Goal: Task Accomplishment & Management: Use online tool/utility

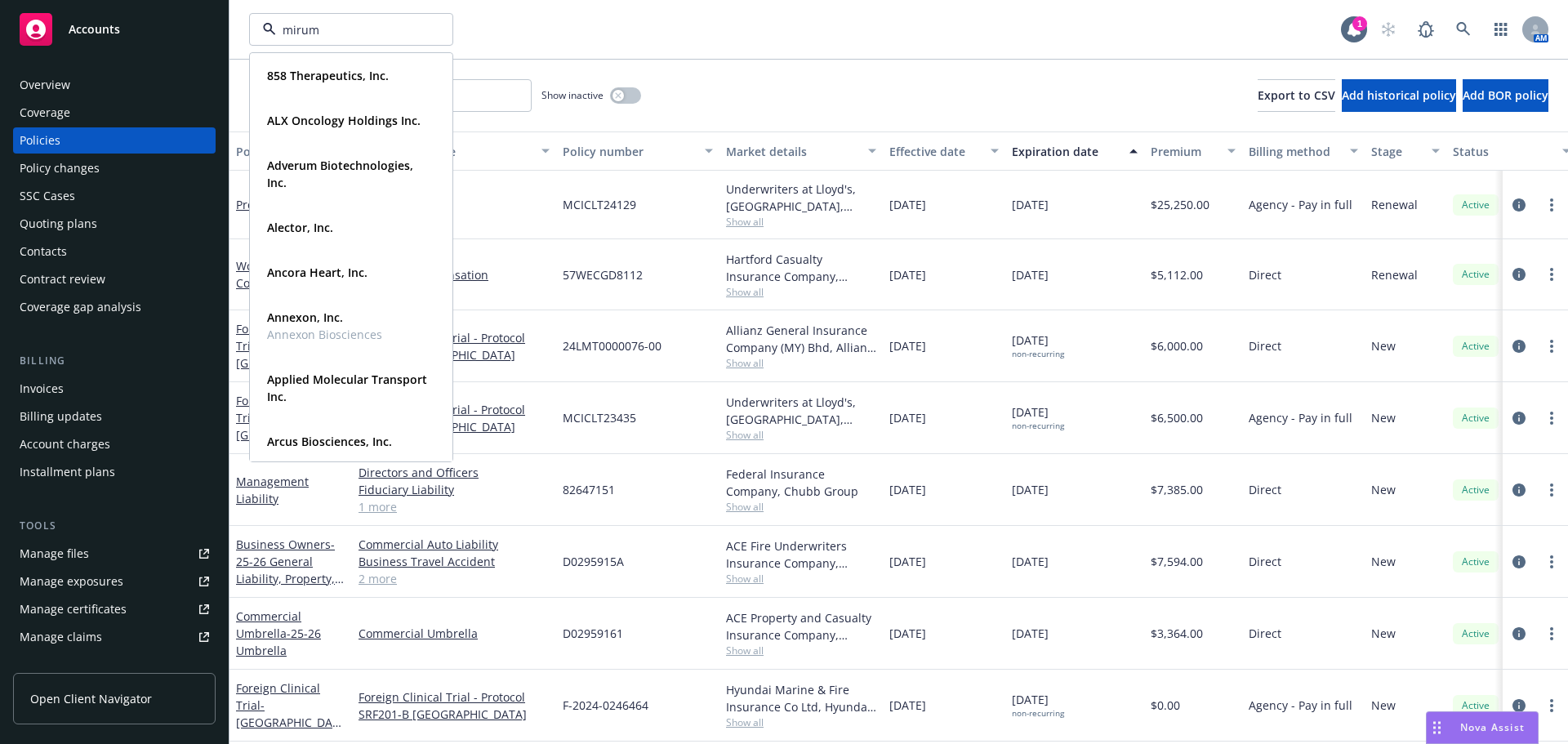
type input "mirum"
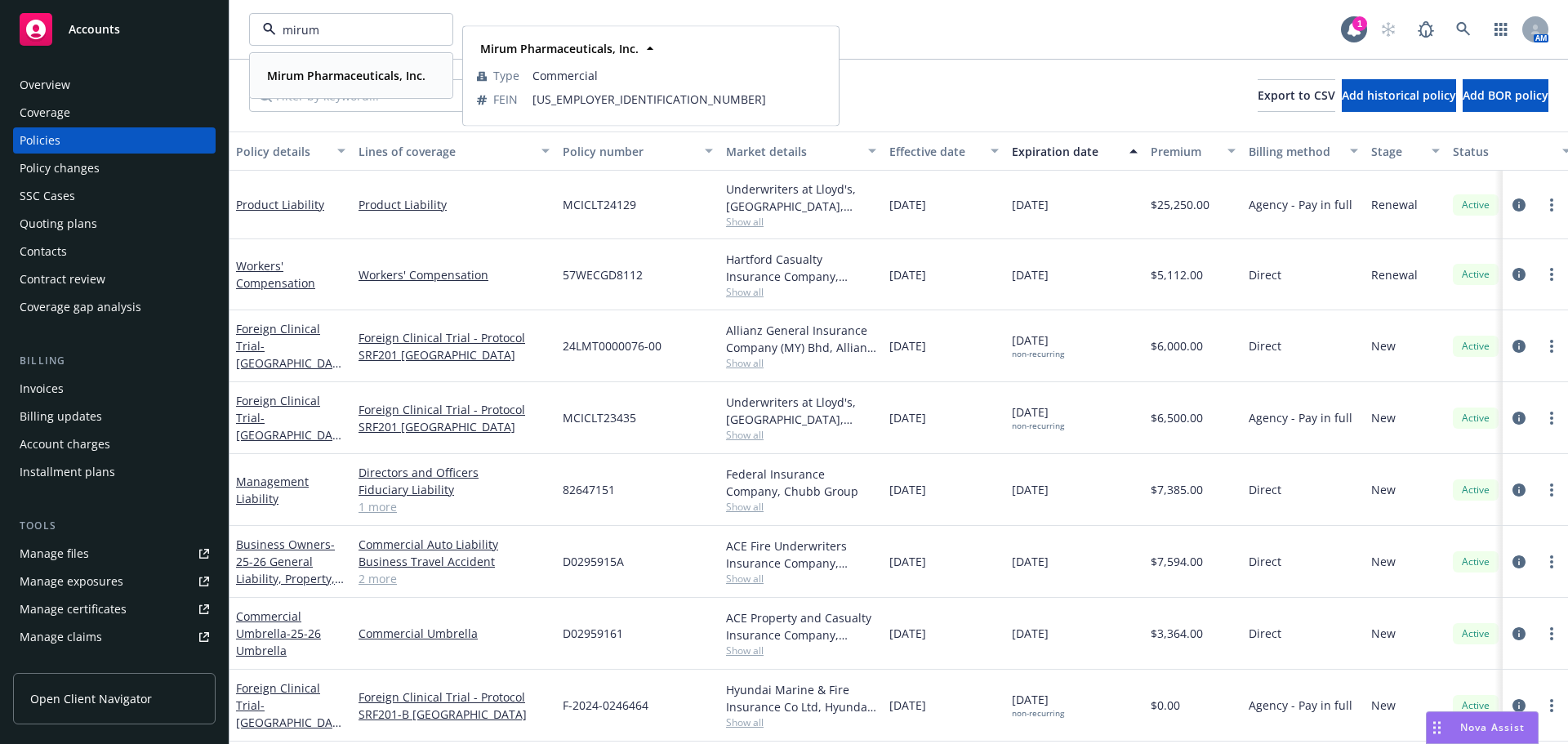
click at [336, 76] on strong "Mirum Pharmaceuticals, Inc." at bounding box center [346, 75] width 158 height 15
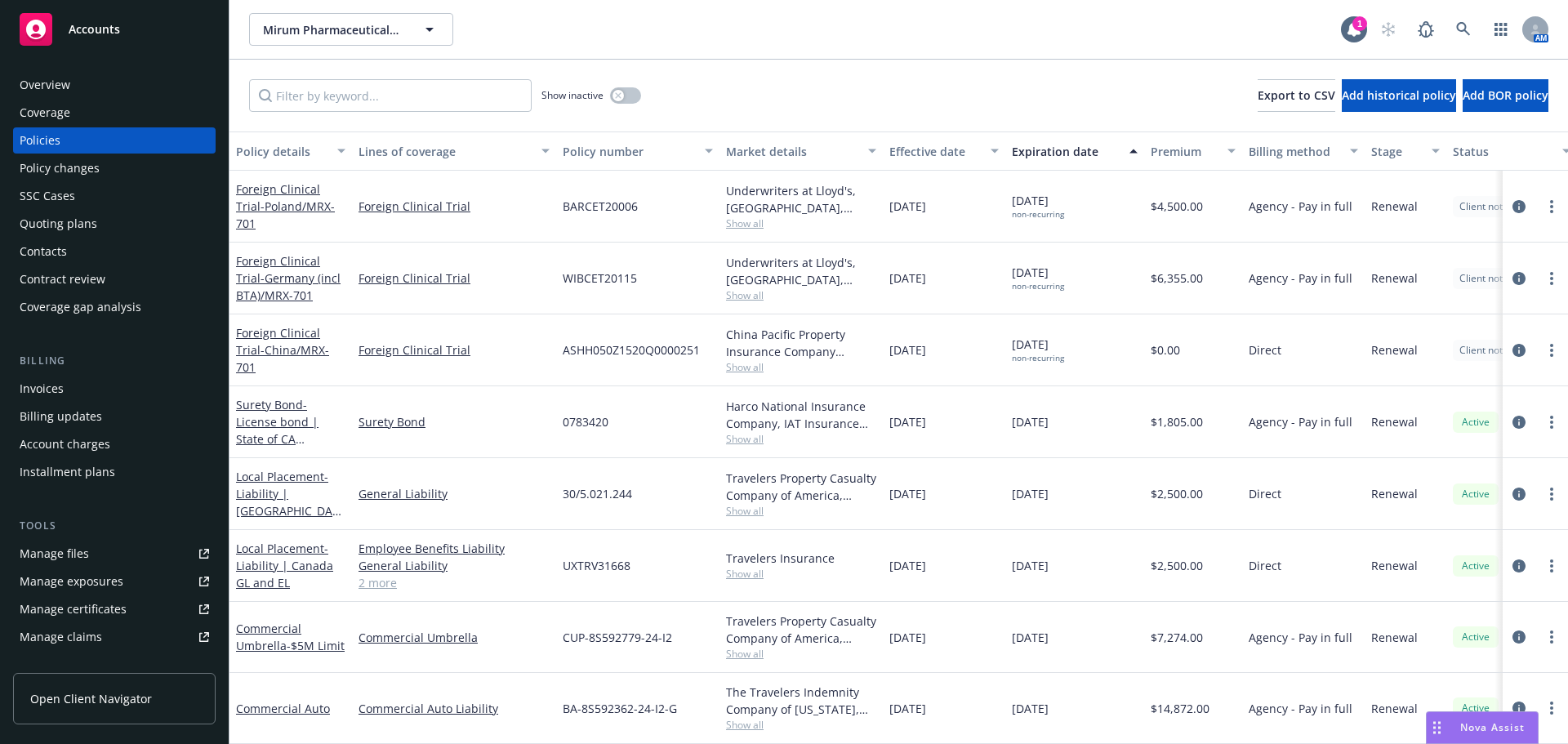
click at [98, 224] on div "Quoting plans" at bounding box center [114, 223] width 189 height 26
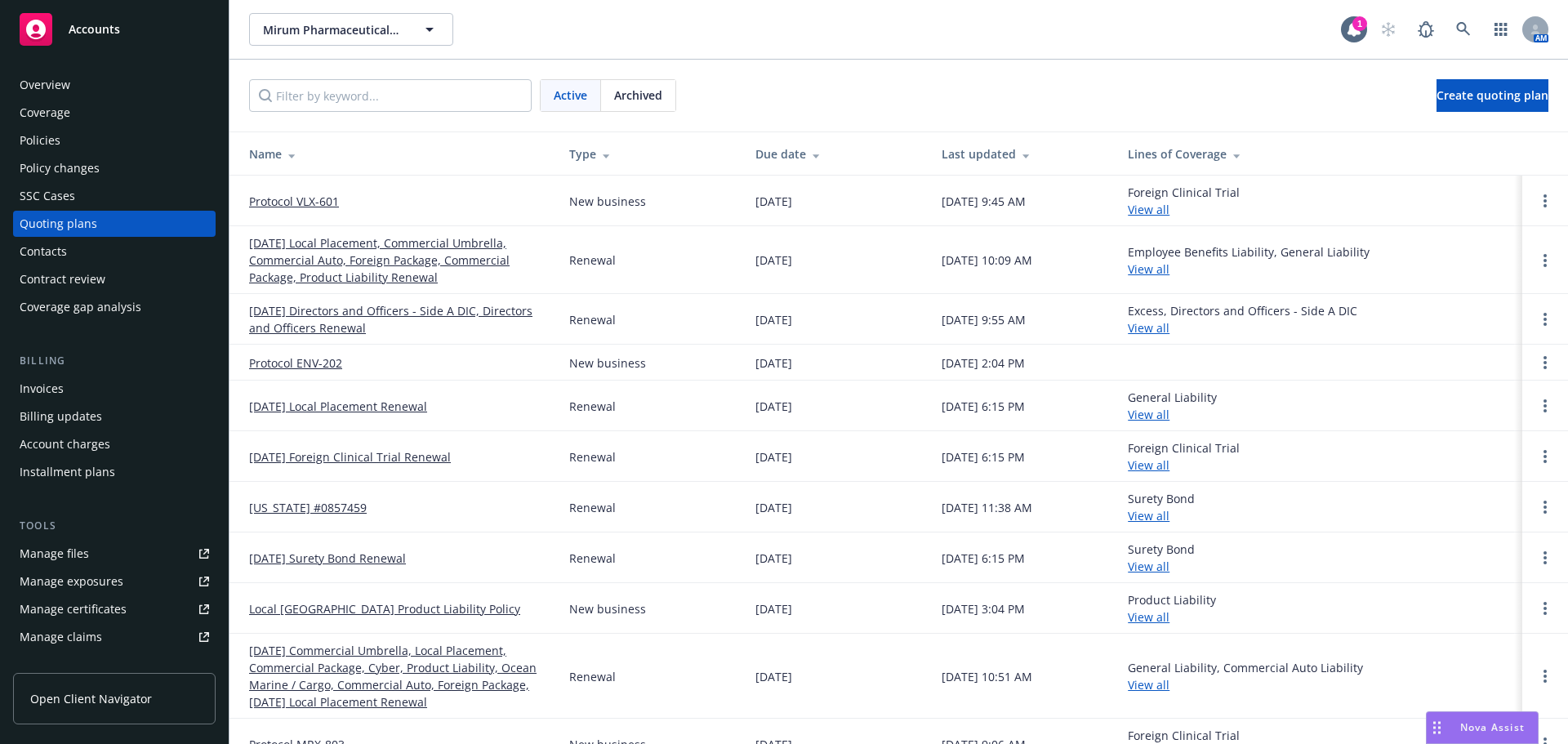
click at [320, 194] on link "Protocol VLX-601" at bounding box center [293, 201] width 90 height 17
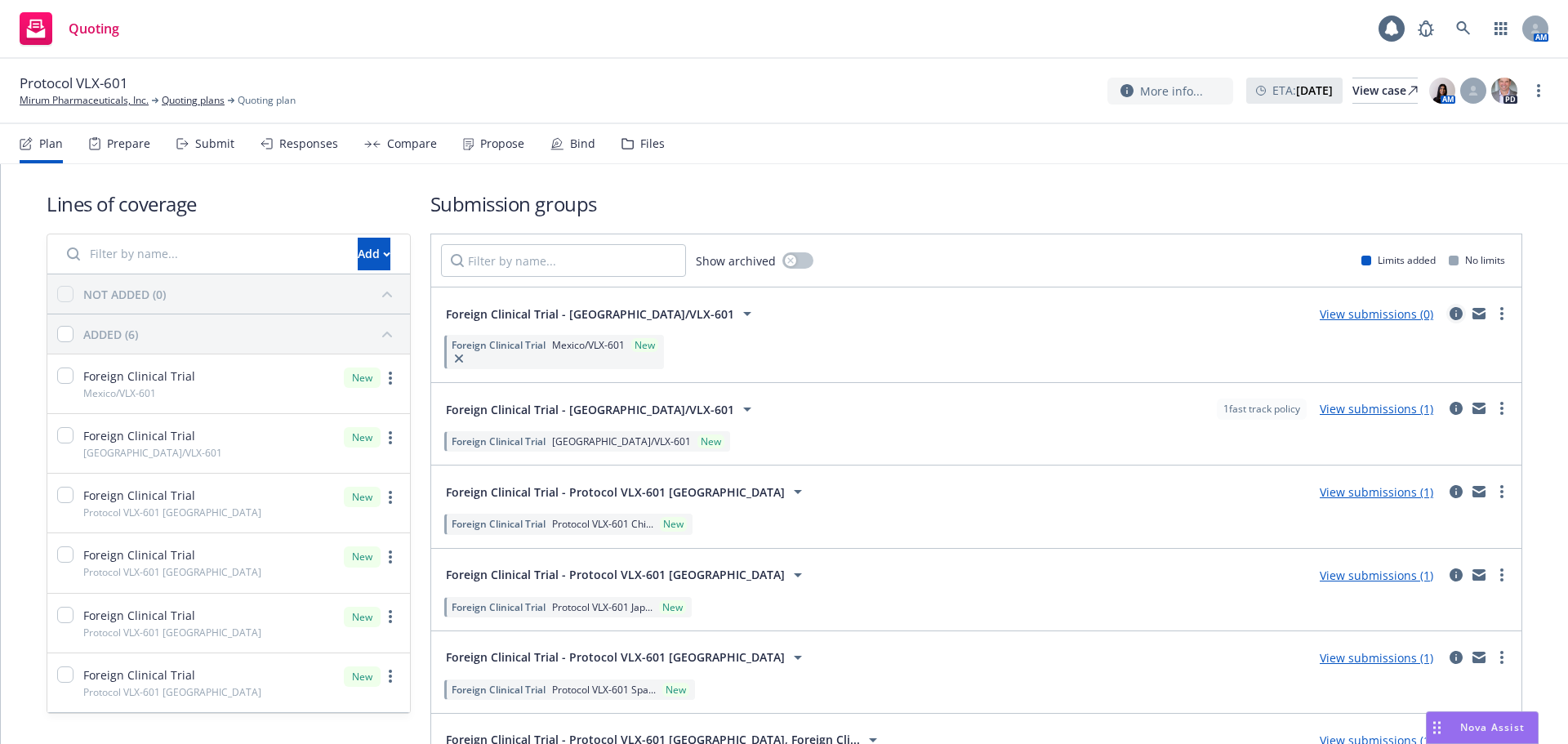
click at [1449, 311] on icon "circleInformation" at bounding box center [1455, 313] width 13 height 13
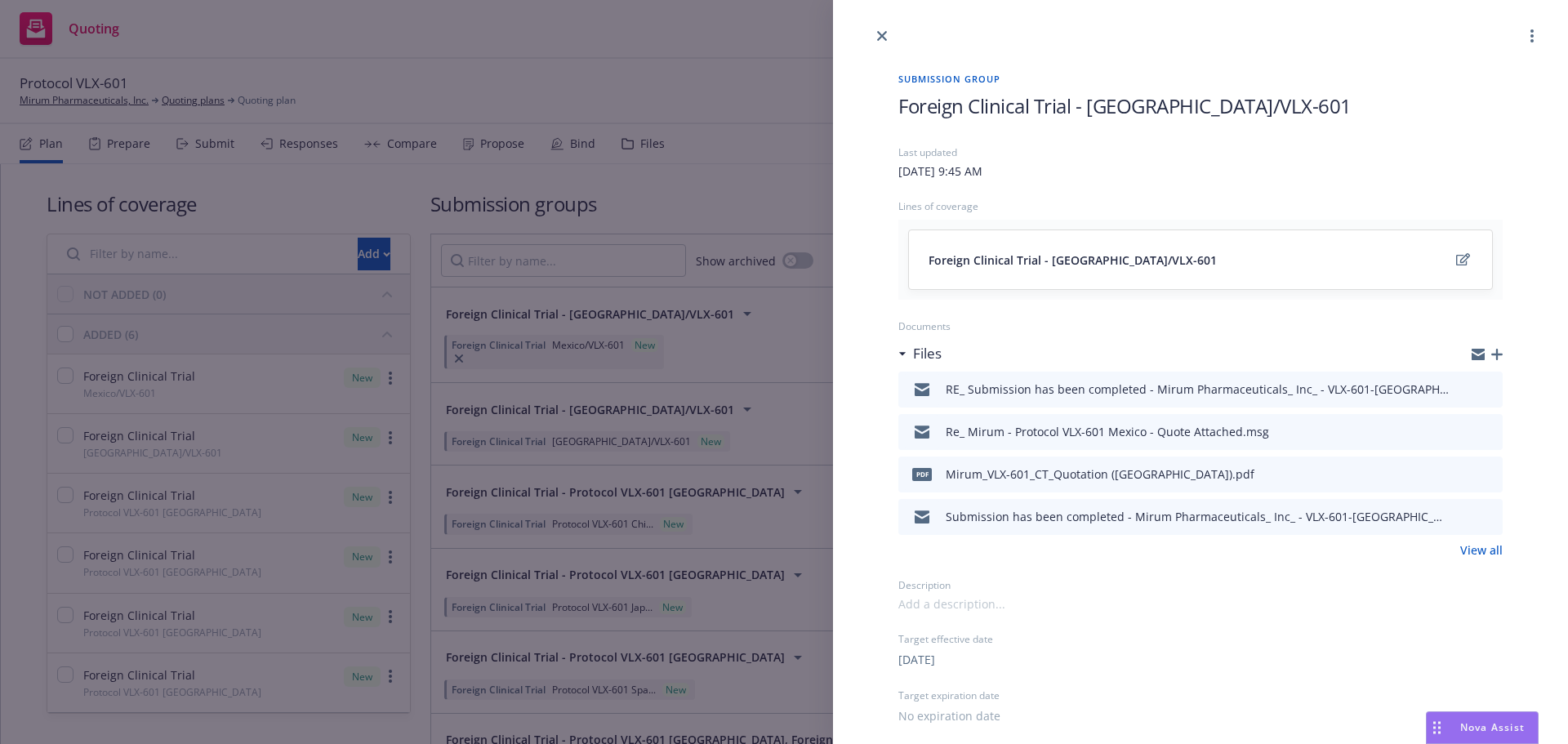
click at [1491, 353] on icon "button" at bounding box center [1496, 354] width 12 height 12
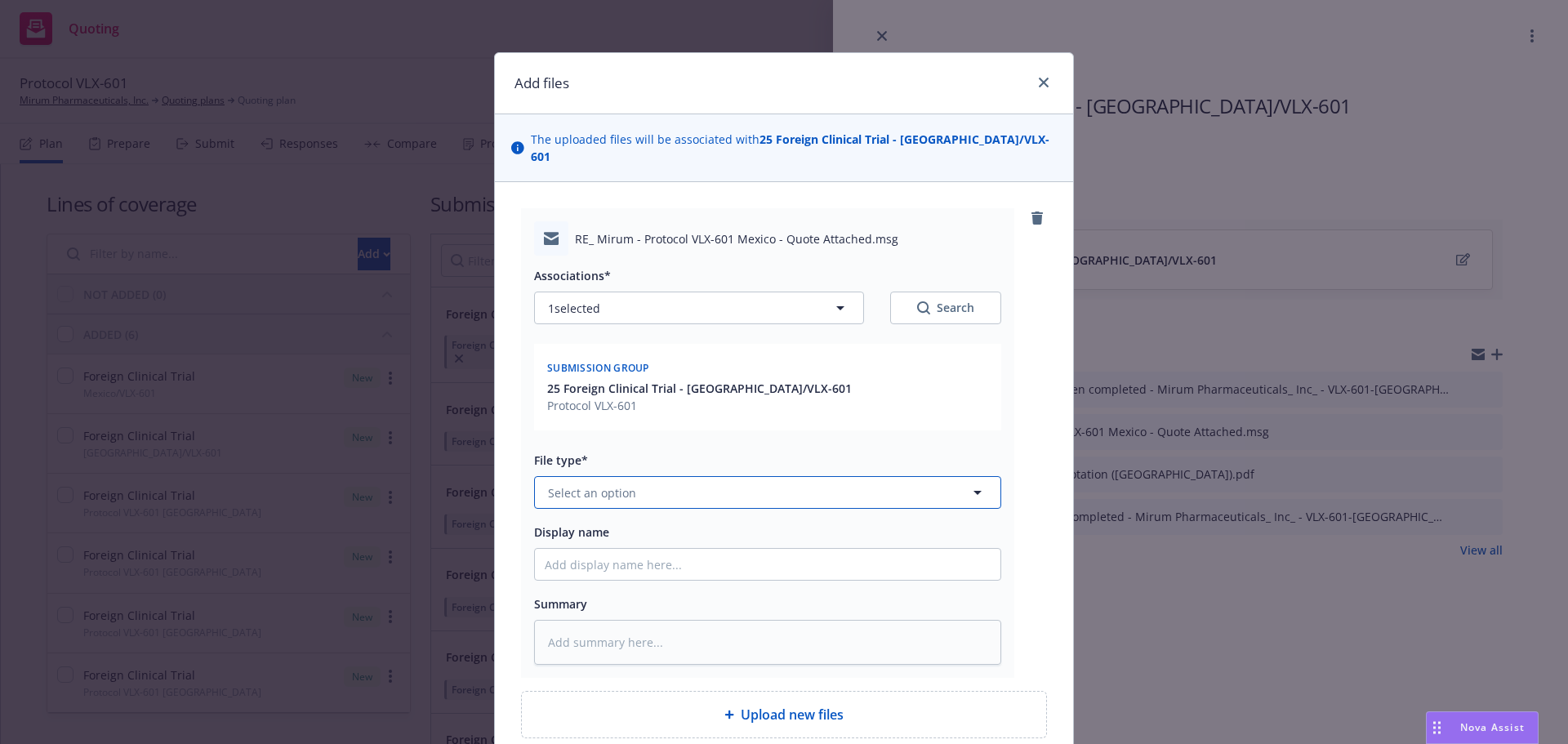
click at [607, 484] on span "Select an option" at bounding box center [591, 492] width 88 height 17
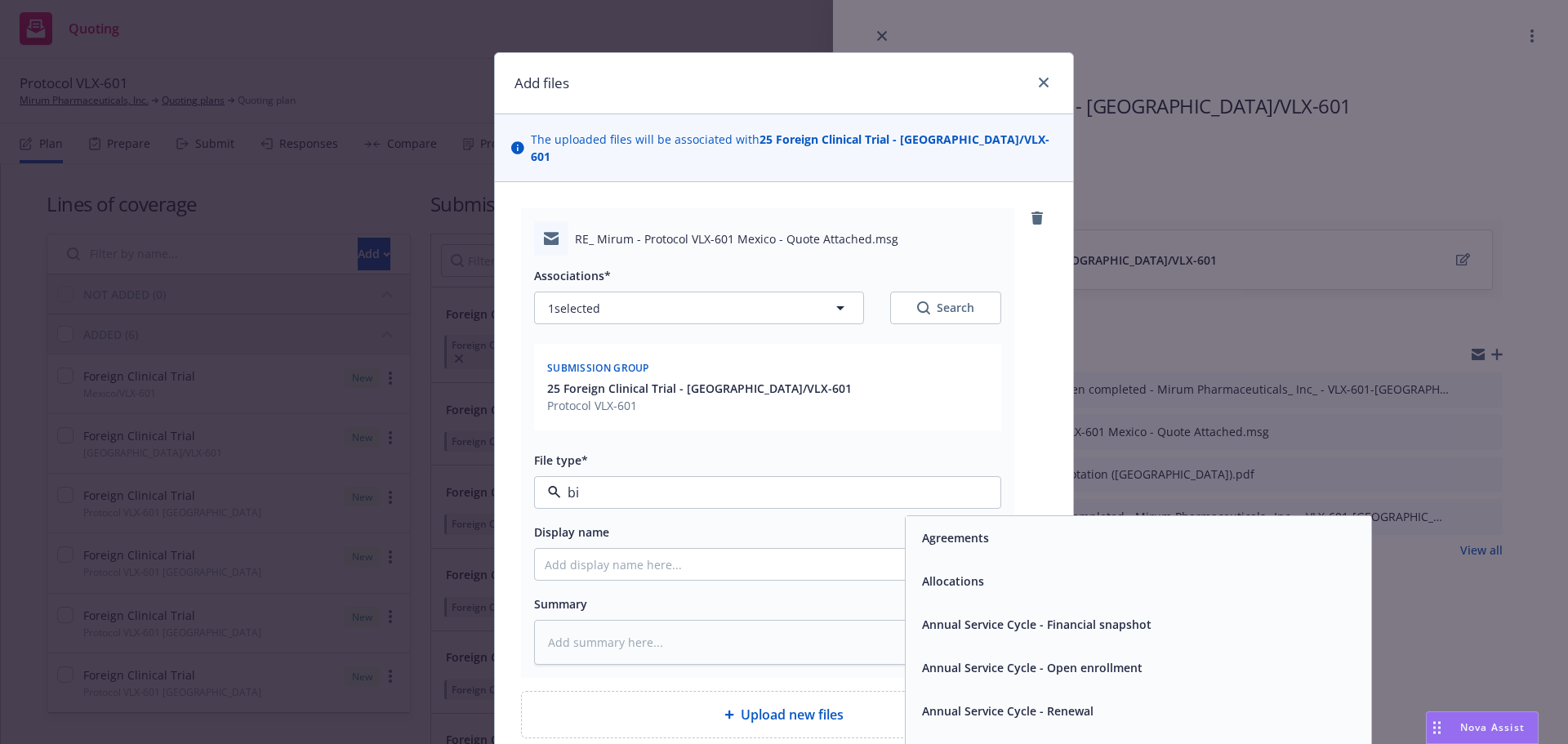
type input "bin"
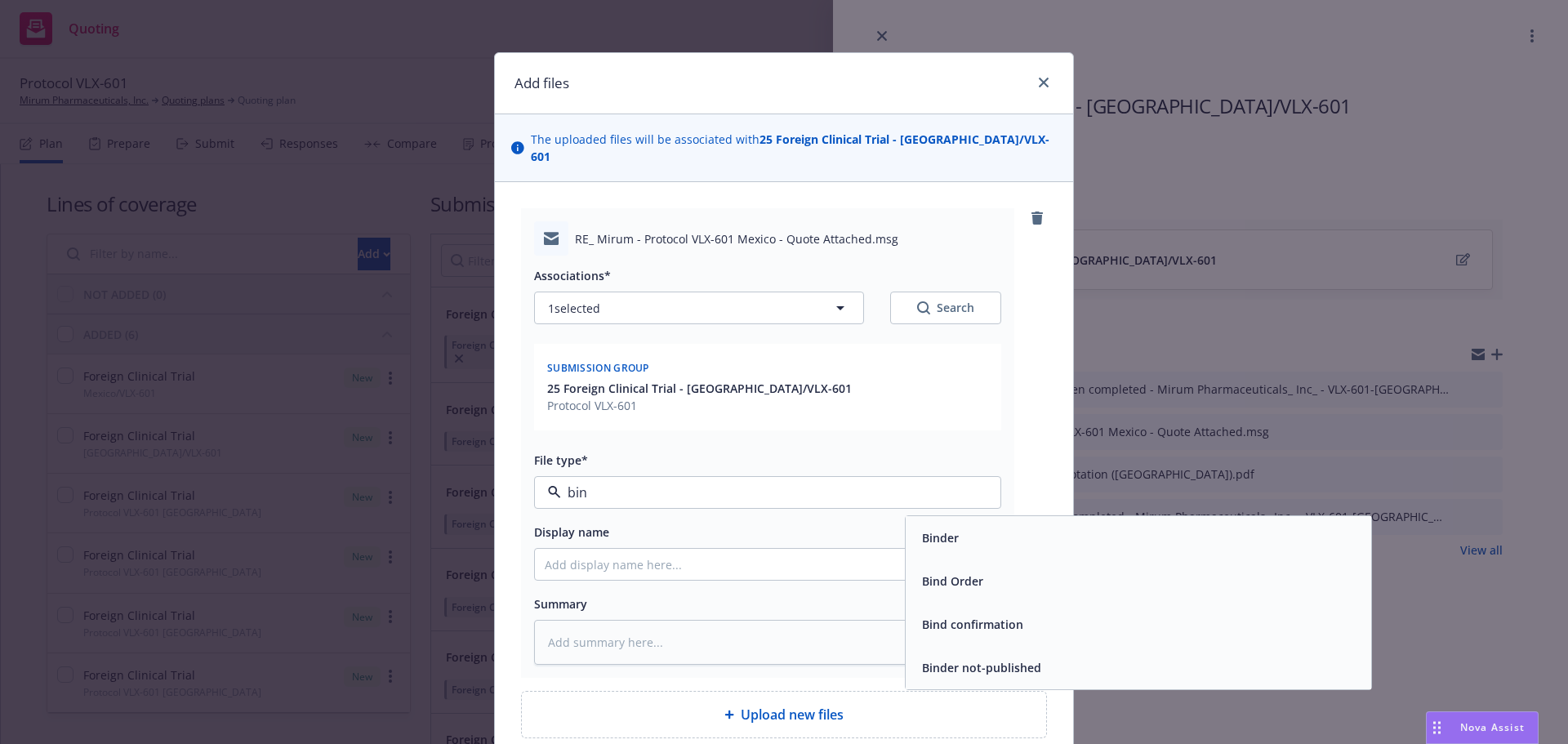
click at [1027, 569] on div "Bind Order" at bounding box center [1139, 580] width 446 height 24
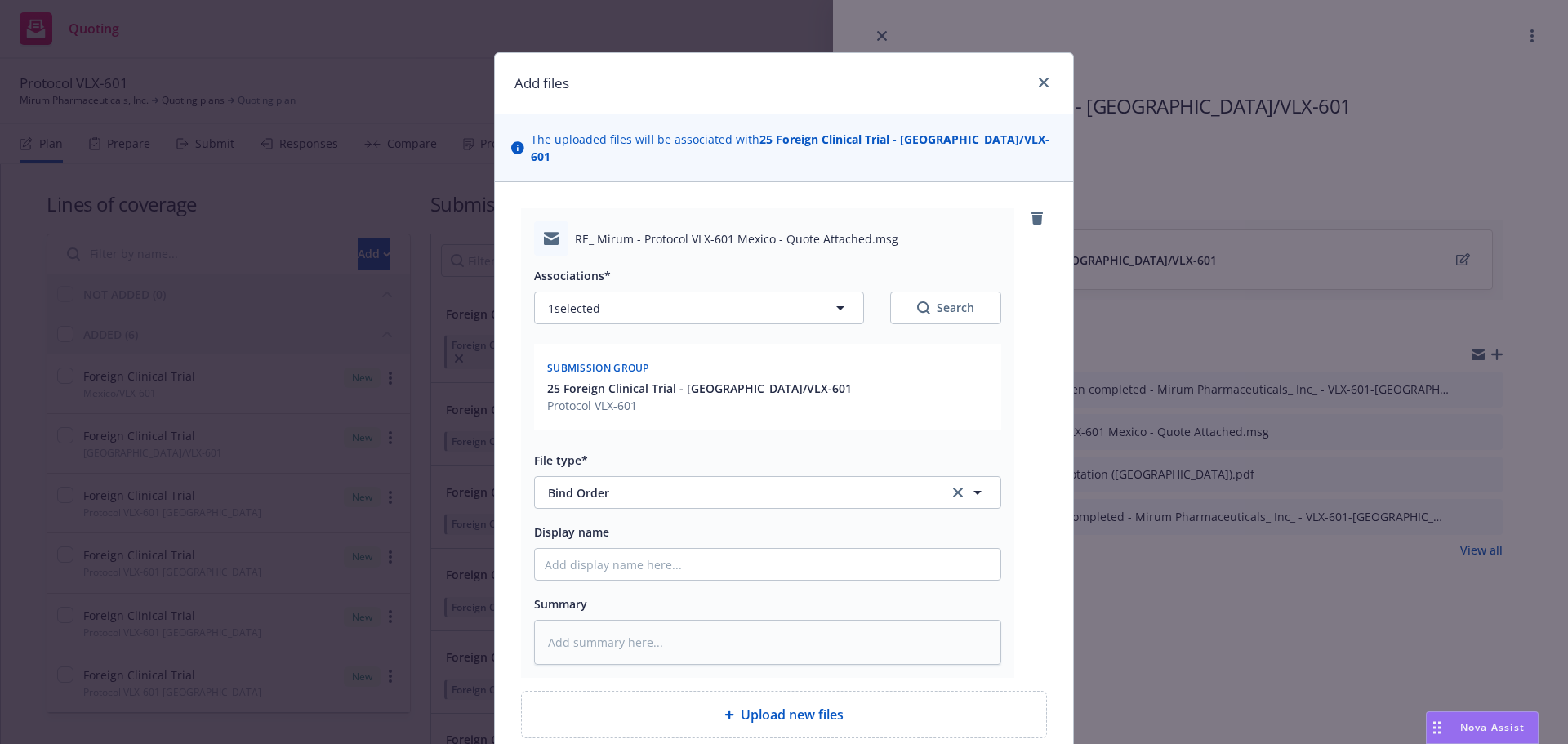
type textarea "x"
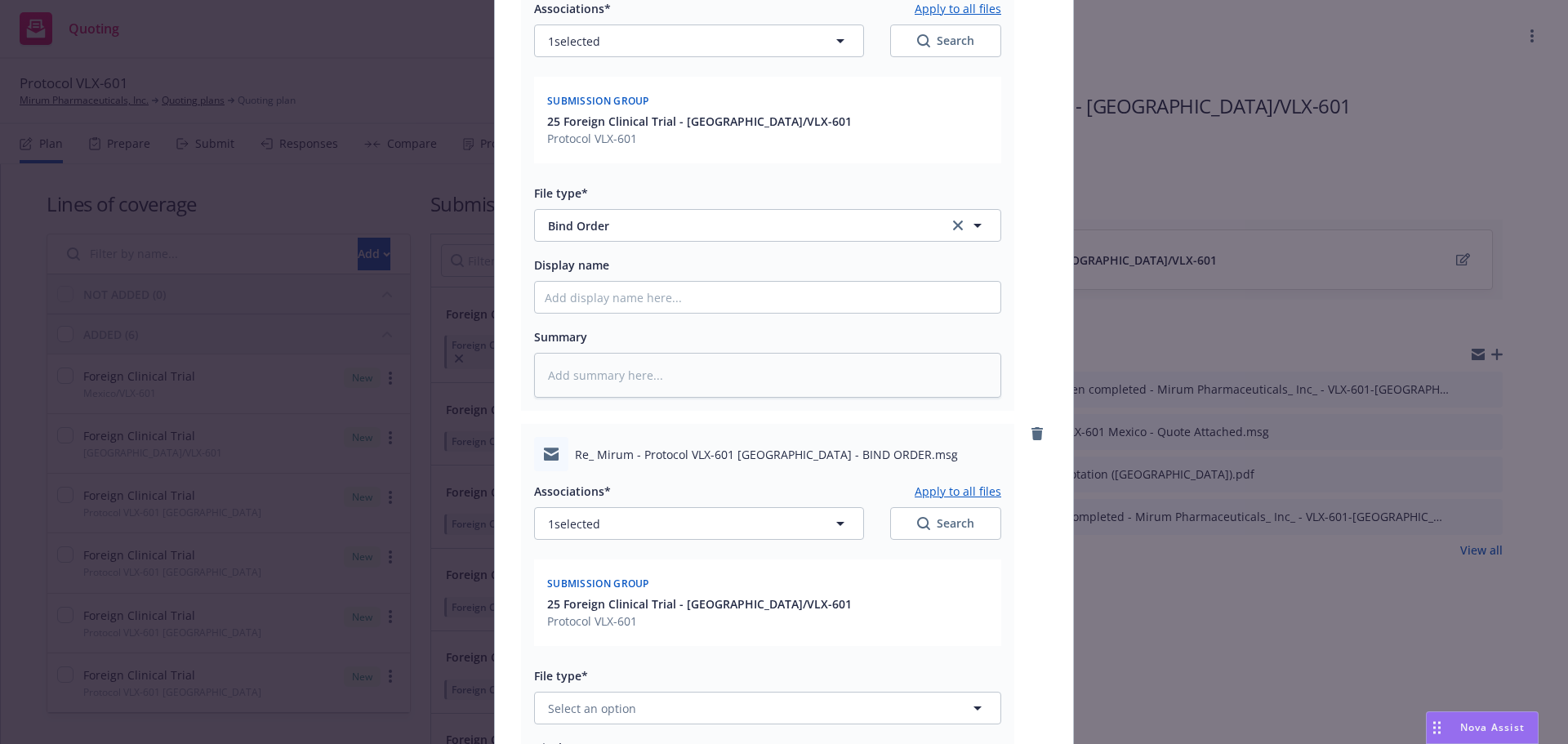
scroll to position [572, 0]
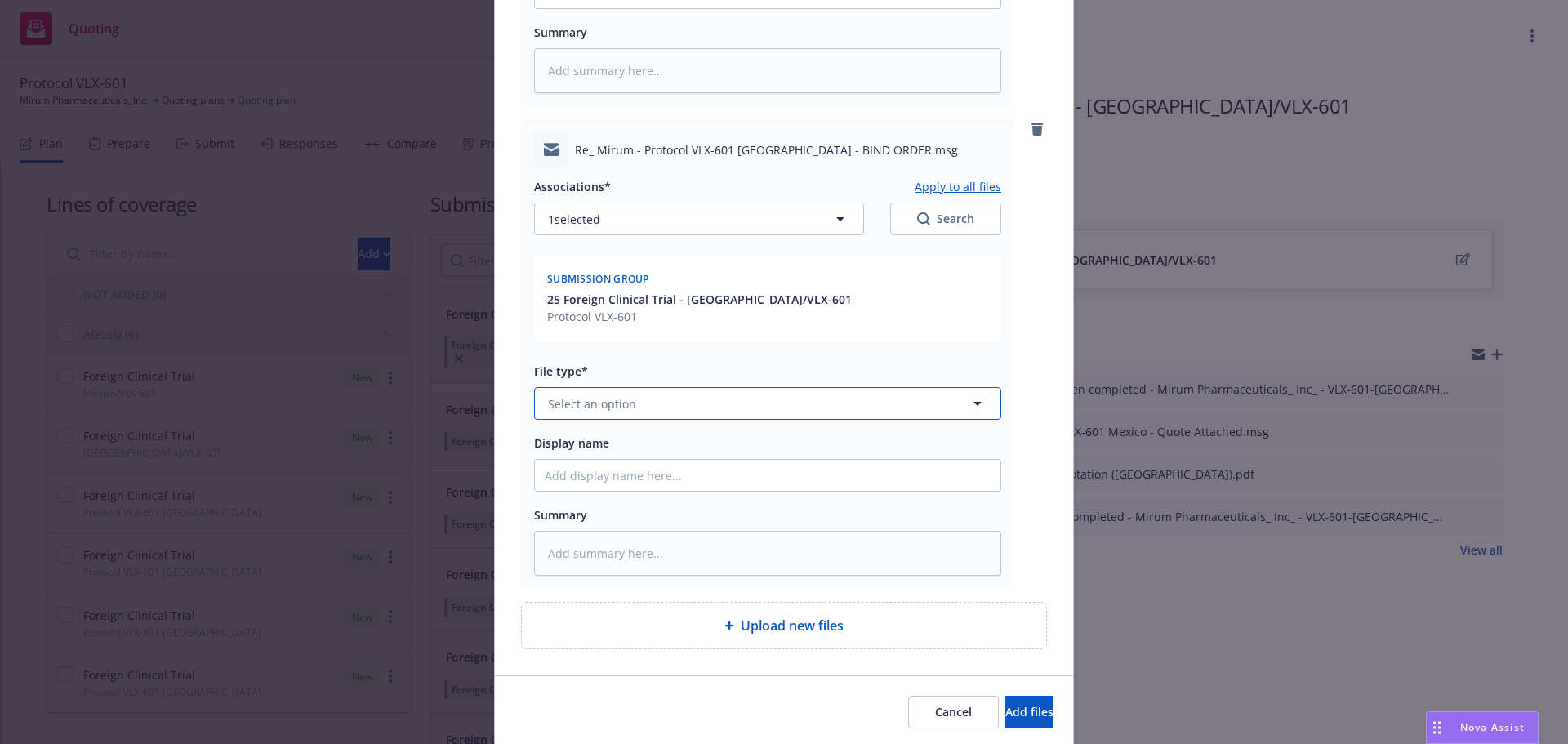
click at [692, 398] on button "Select an option" at bounding box center [767, 403] width 467 height 33
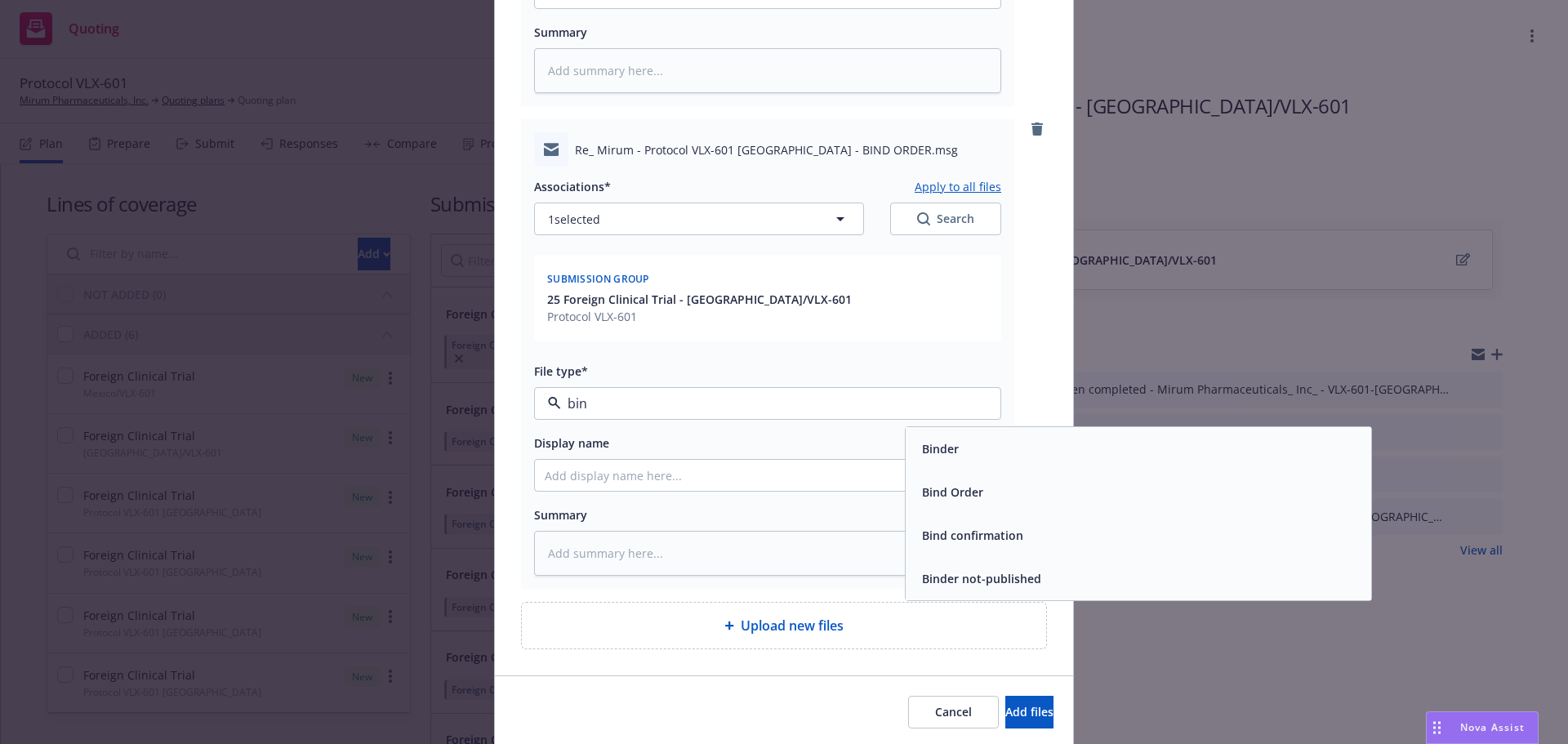
type input "bind"
click at [1098, 480] on div "Bind Order" at bounding box center [1139, 492] width 446 height 24
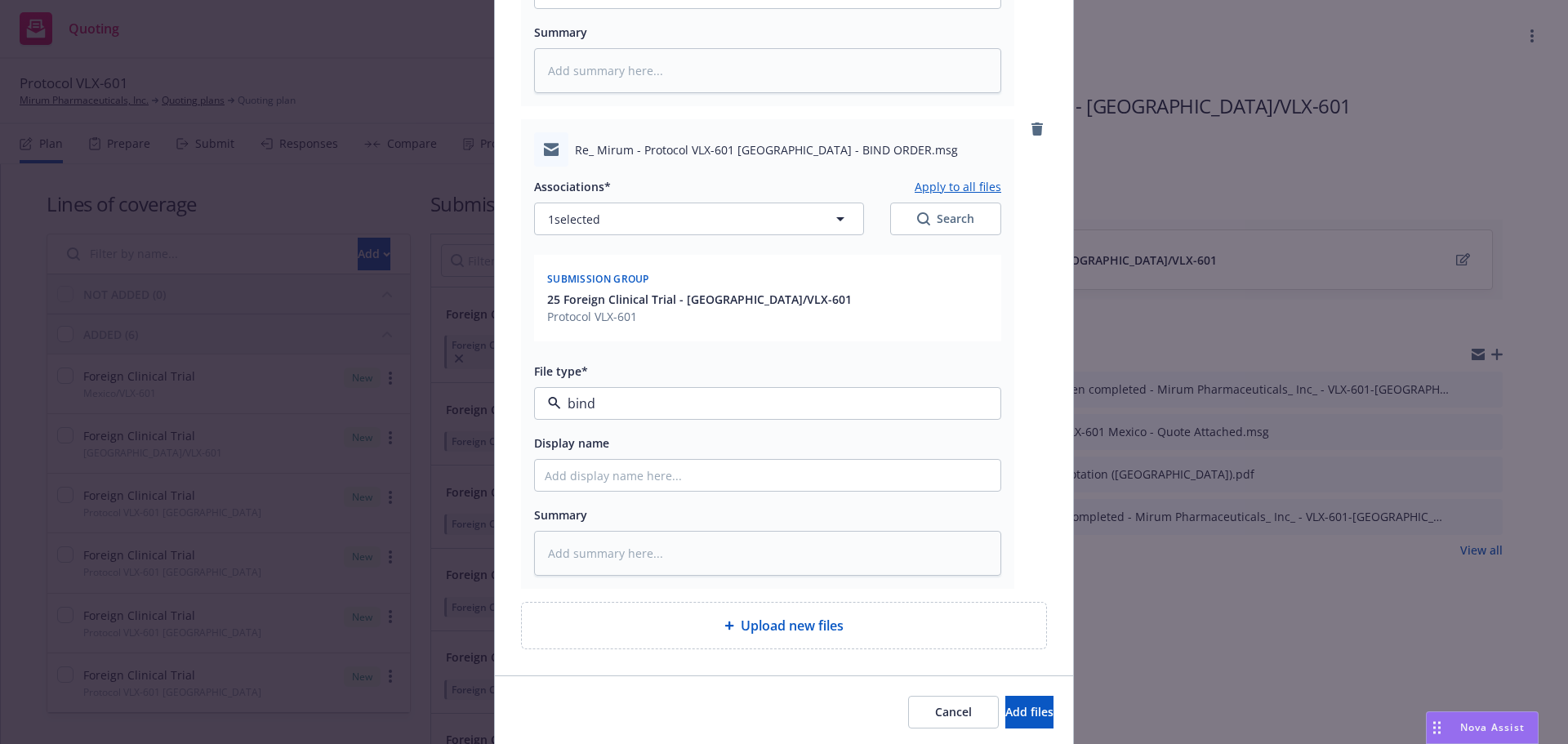
type textarea "x"
click at [627, 396] on span "Bind Order" at bounding box center [736, 404] width 378 height 17
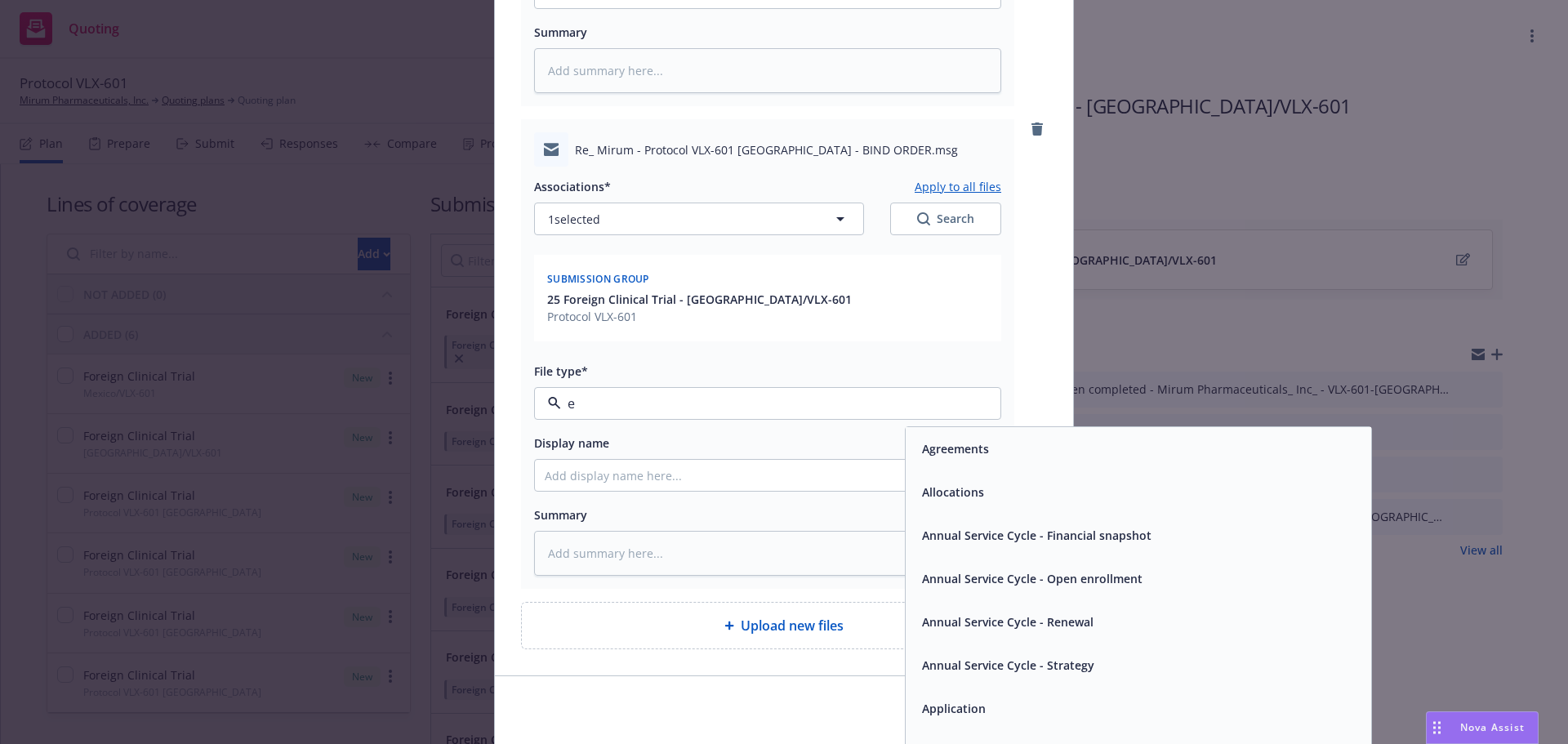
type input "em"
click at [981, 470] on div "Email" at bounding box center [1139, 492] width 466 height 44
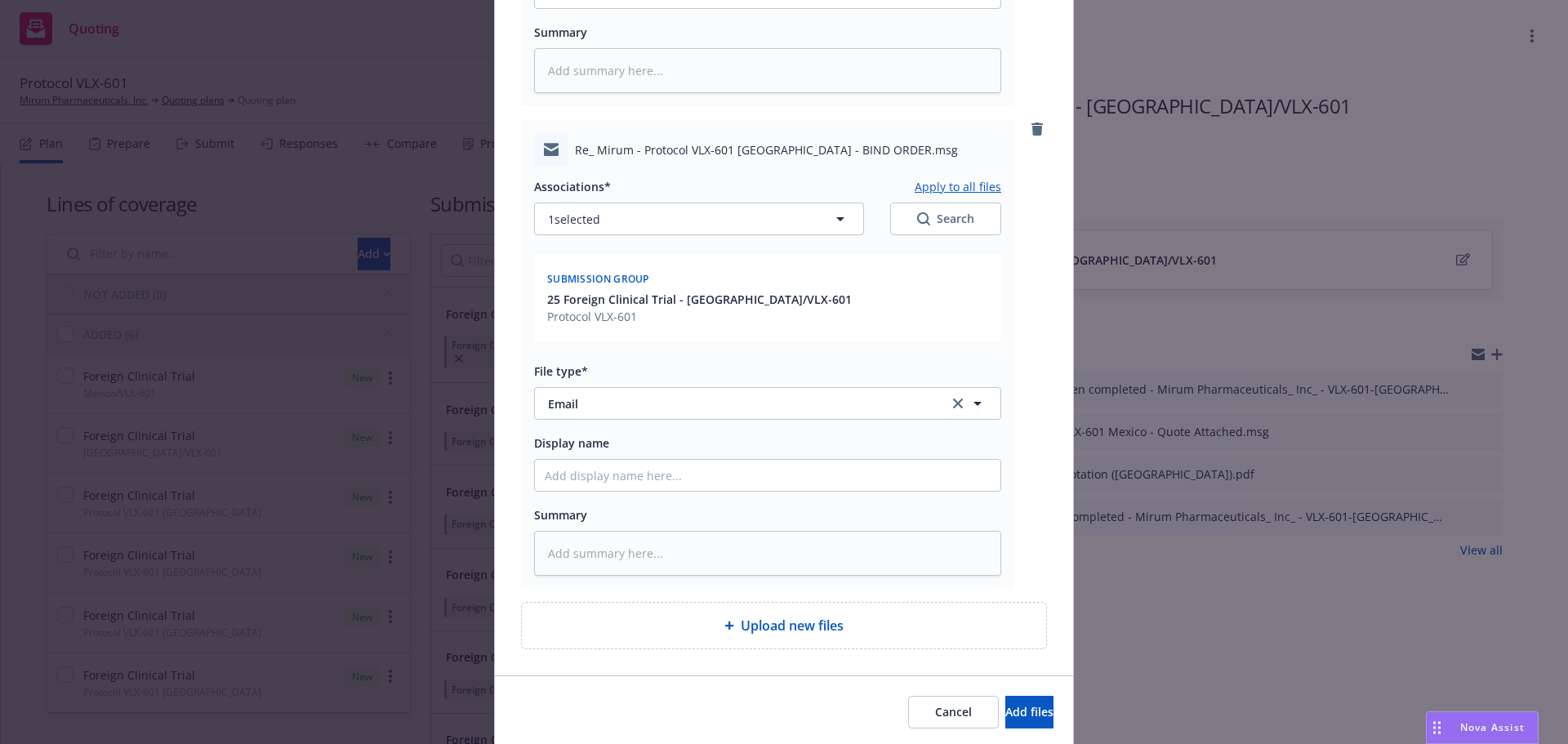
type textarea "x"
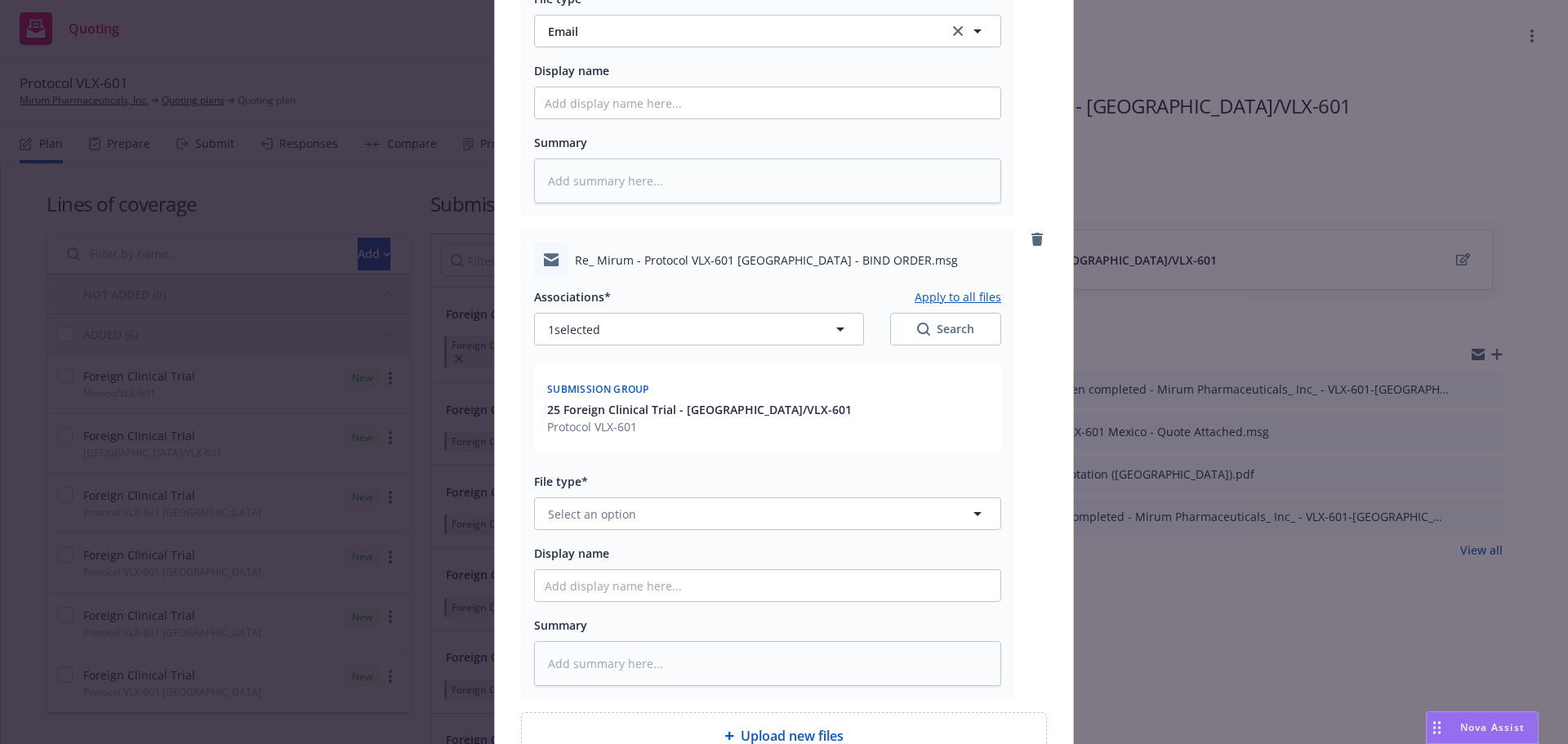
scroll to position [1094, 0]
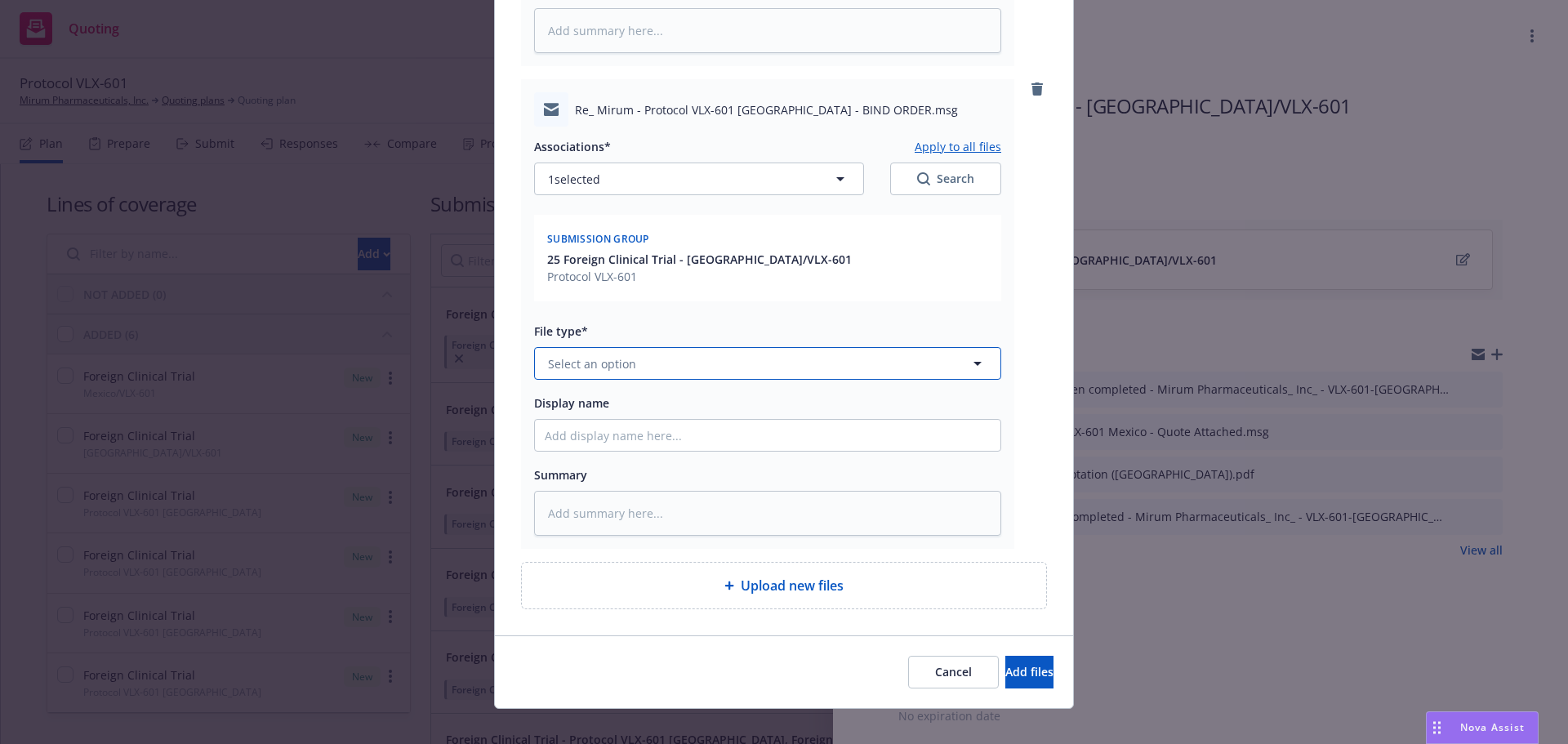
click at [668, 347] on button "Select an option" at bounding box center [767, 363] width 467 height 33
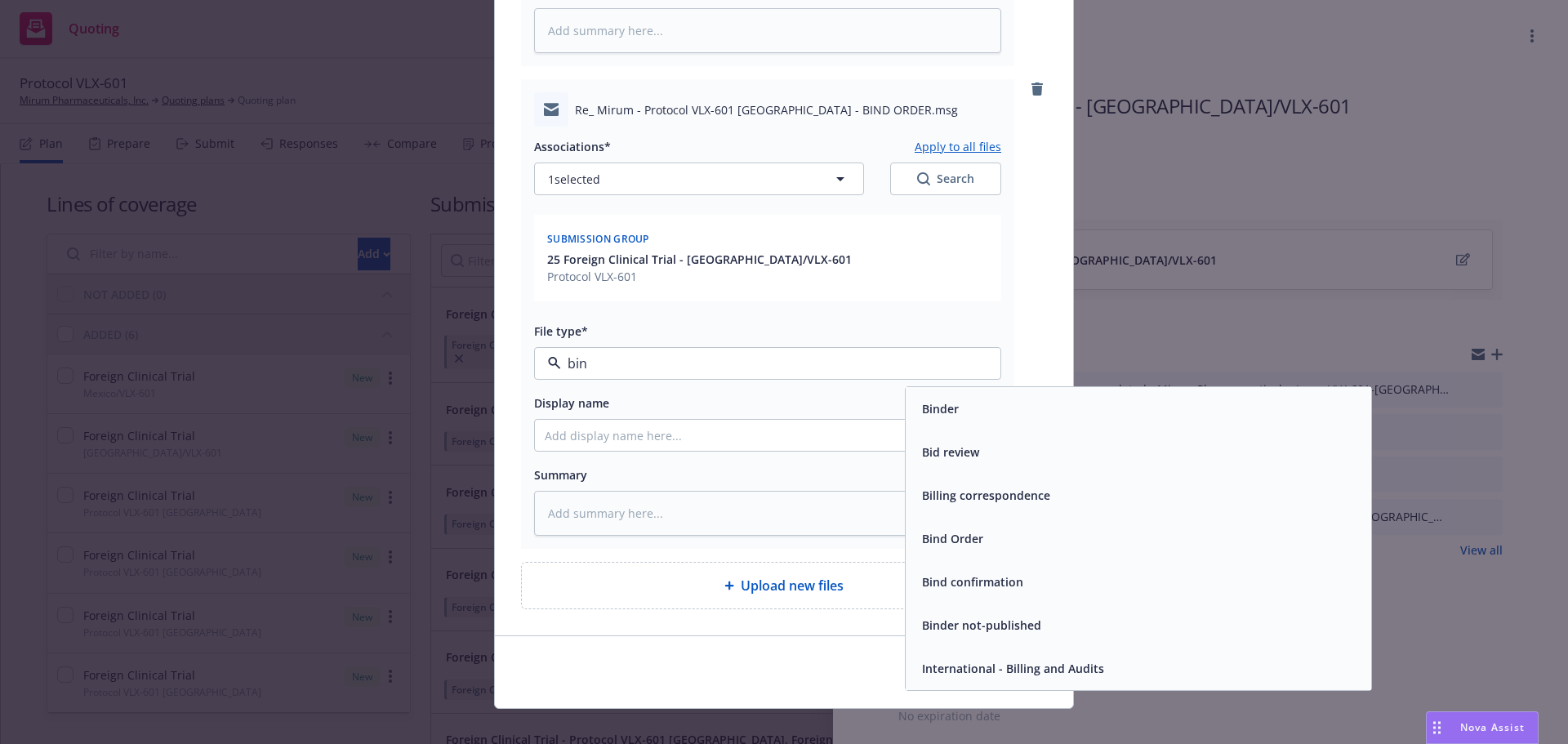
type input "bind"
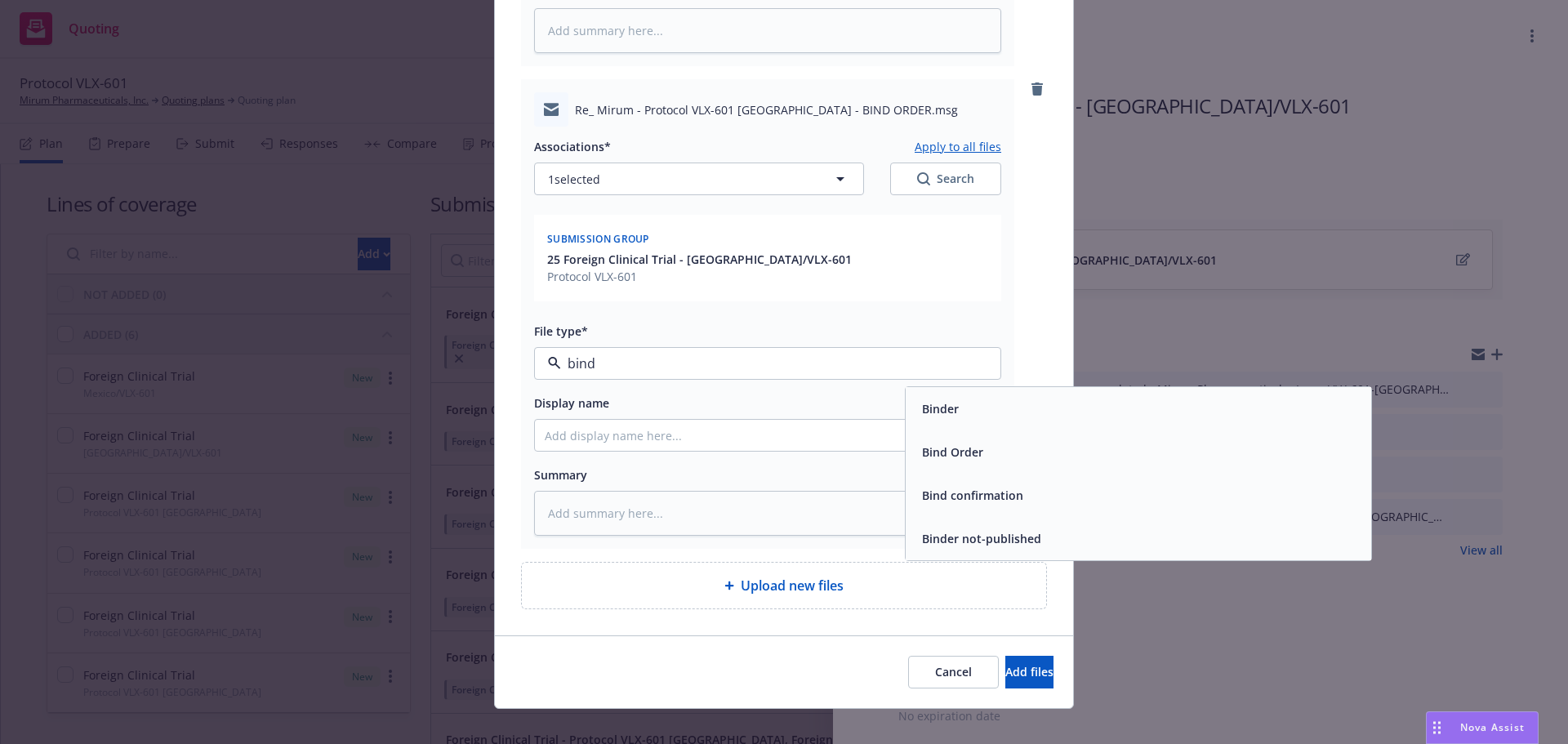
click at [1046, 440] on div "Bind Order" at bounding box center [1139, 452] width 446 height 24
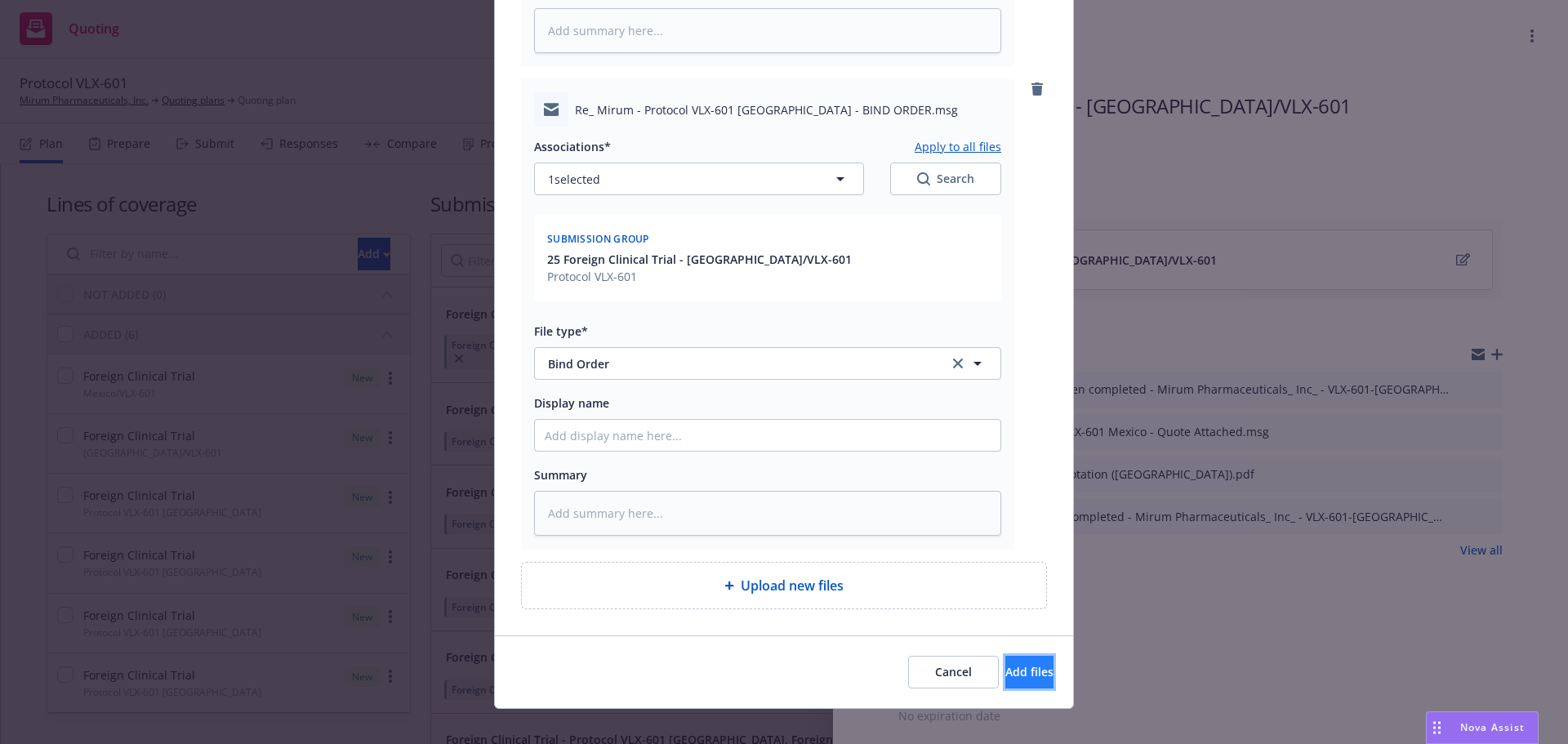
click at [1027, 657] on button "Add files" at bounding box center [1029, 672] width 48 height 33
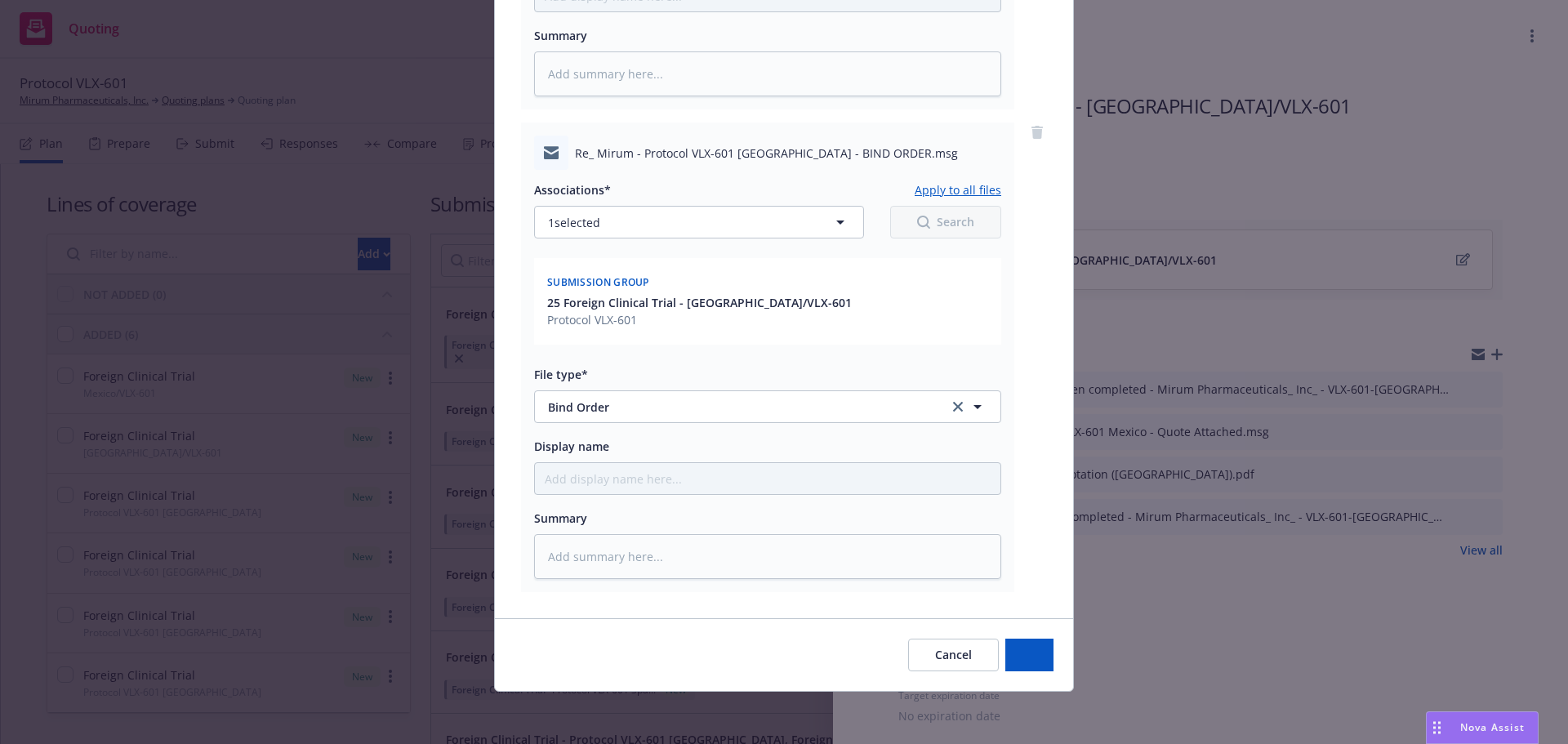
scroll to position [1034, 0]
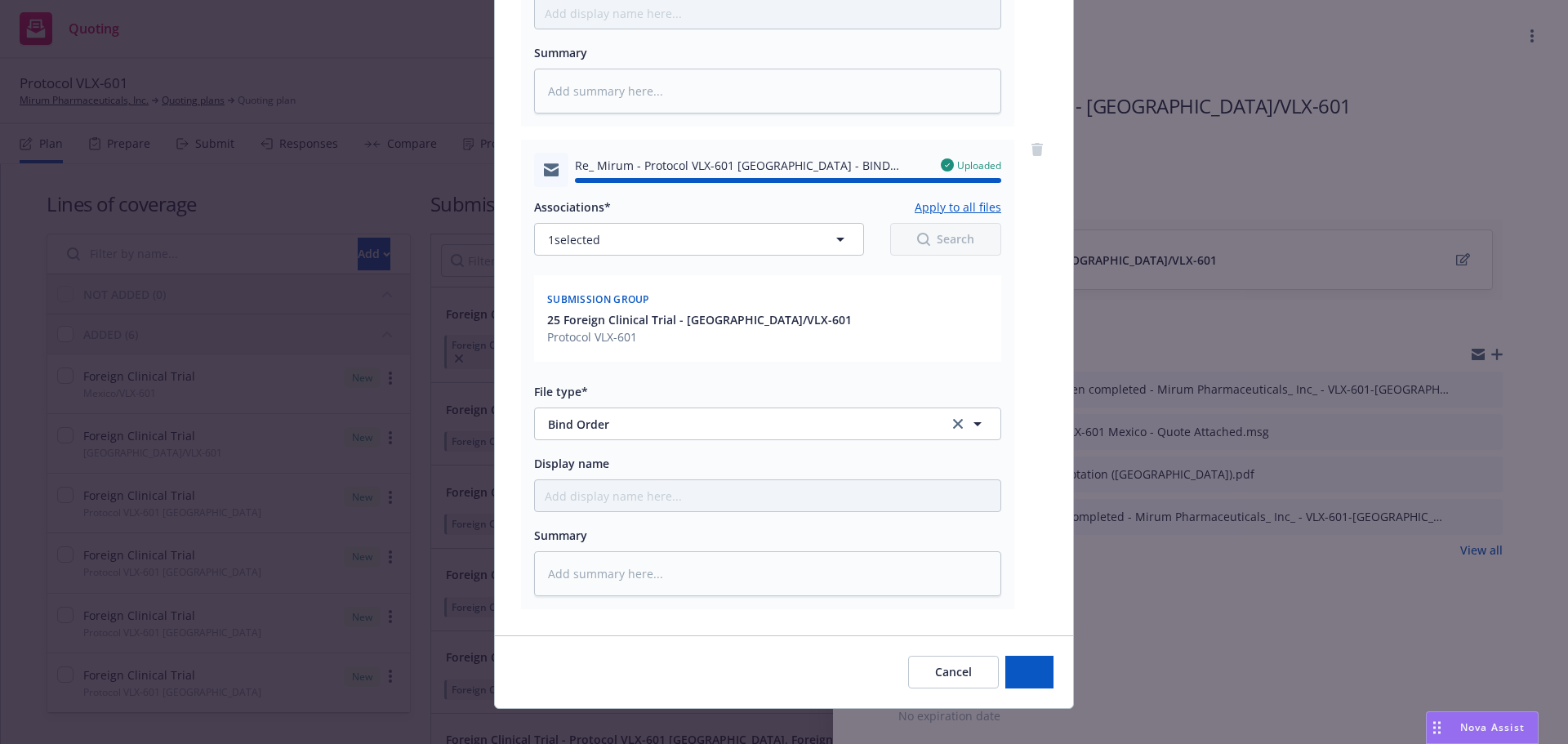
type textarea "x"
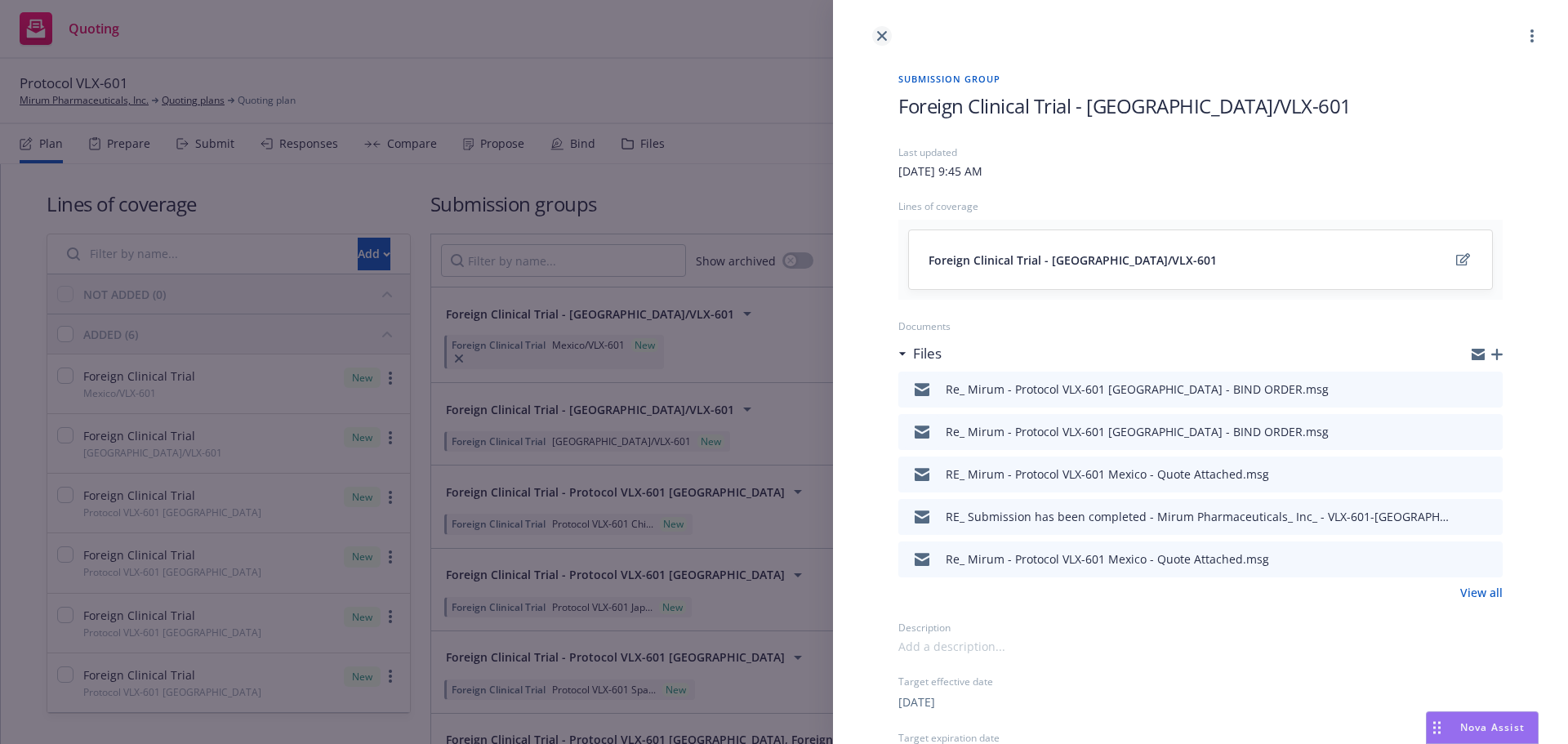
click at [880, 35] on icon "close" at bounding box center [882, 36] width 10 height 10
